Goal: Task Accomplishment & Management: Manage account settings

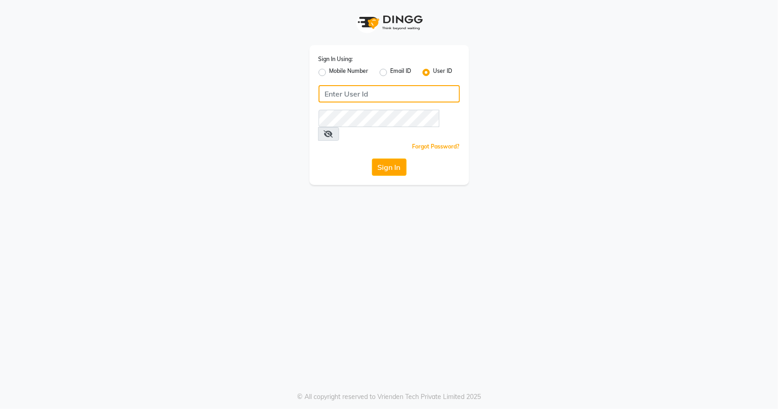
click at [356, 93] on input "Username" at bounding box center [389, 93] width 141 height 17
click at [402, 159] on button "Sign In" at bounding box center [389, 167] width 35 height 17
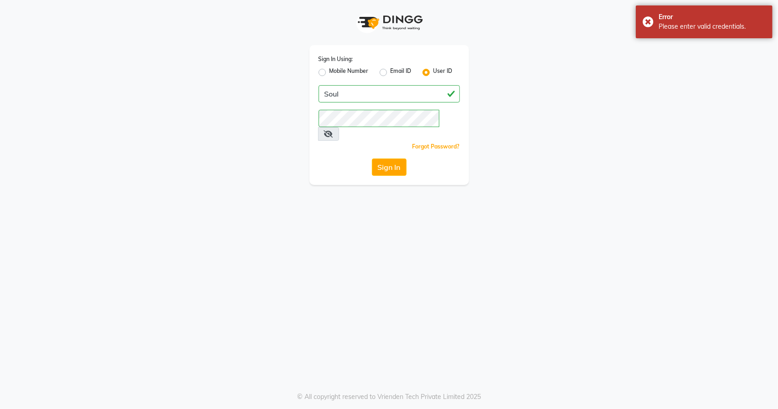
click at [333, 130] on icon at bounding box center [328, 133] width 9 height 7
click at [330, 95] on input "Soul" at bounding box center [389, 93] width 141 height 17
type input "soul"
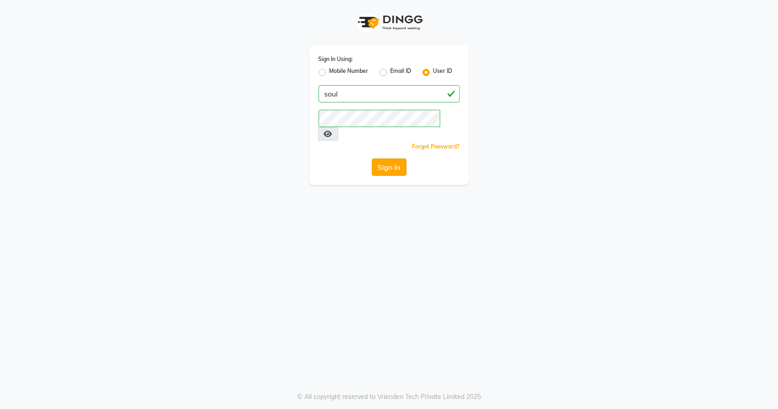
click at [385, 159] on button "Sign In" at bounding box center [389, 167] width 35 height 17
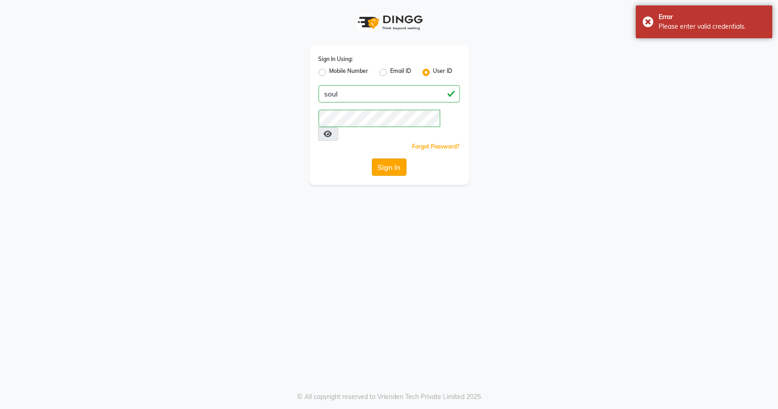
click at [393, 159] on button "Sign In" at bounding box center [389, 167] width 35 height 17
click at [389, 159] on button "Sign In" at bounding box center [389, 167] width 35 height 17
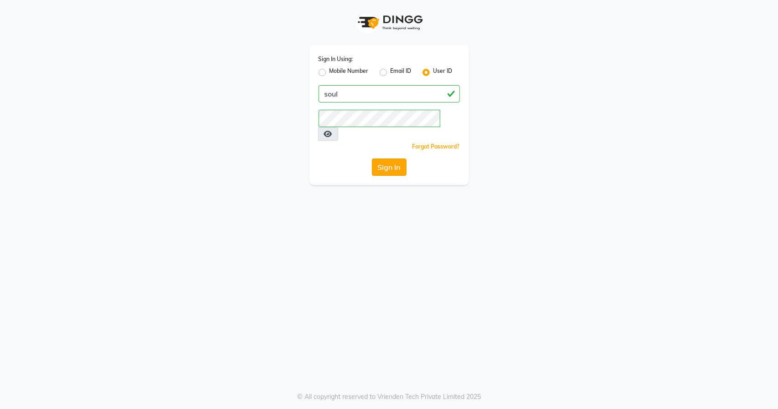
click at [385, 160] on button "Sign In" at bounding box center [389, 167] width 35 height 17
click at [403, 144] on div "Sign In Using: Mobile Number Email ID User ID soul Remember me Forgot Password?…" at bounding box center [390, 115] width 160 height 140
click at [398, 159] on button "Sign In" at bounding box center [389, 167] width 35 height 17
